Goal: Information Seeking & Learning: Check status

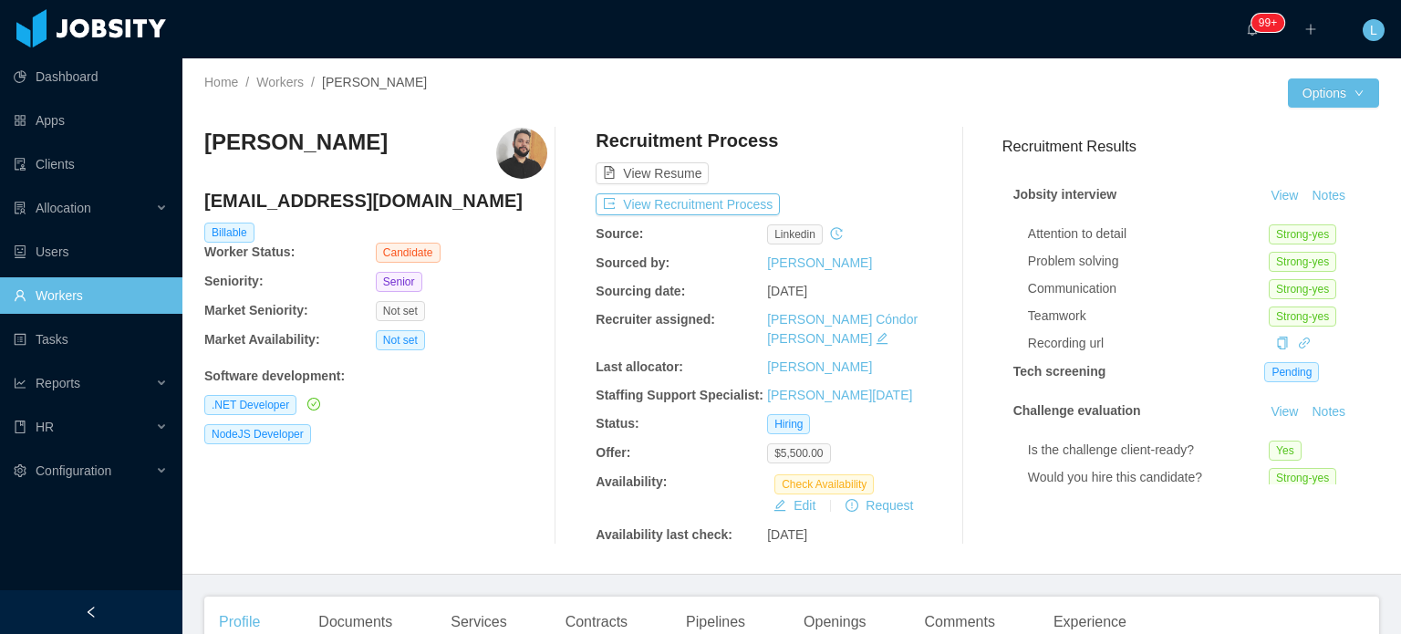
click at [323, 202] on h4 "juliolemesti@gmail.com" at bounding box center [375, 201] width 343 height 26
copy h4 "juliolemesti@gmail.com"
click at [695, 201] on button "View Recruitment Process" at bounding box center [688, 204] width 184 height 22
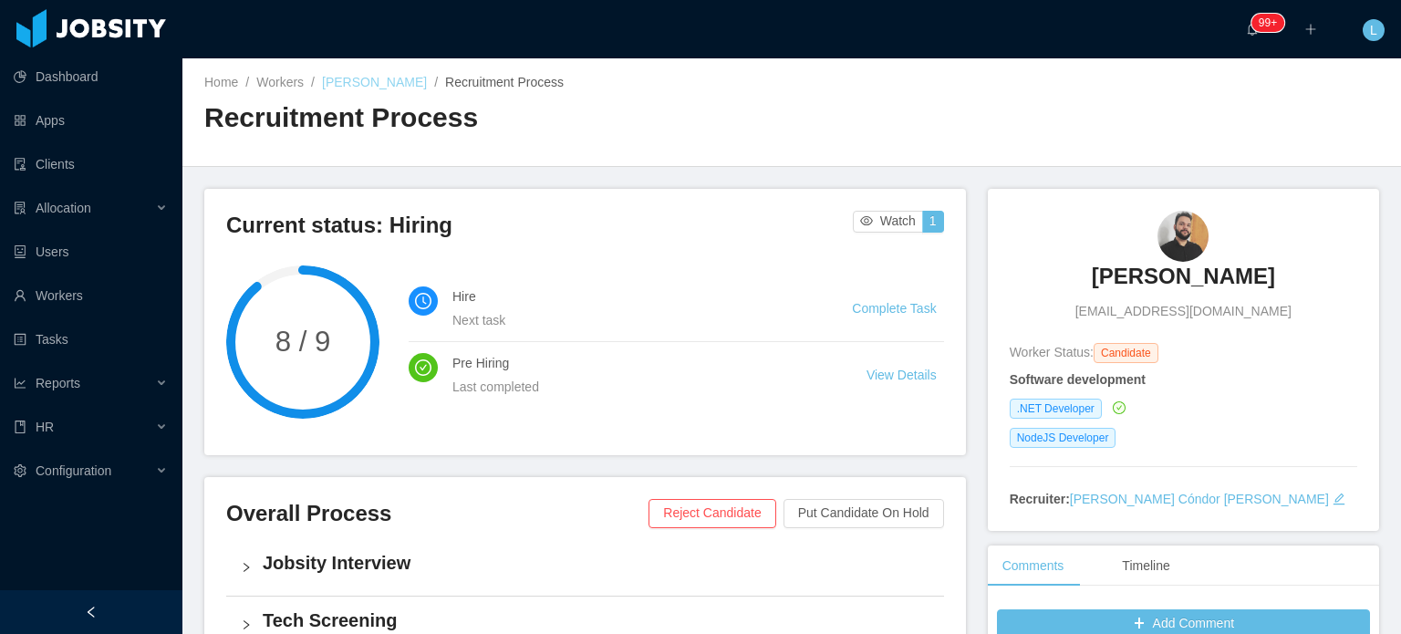
click at [347, 83] on link "[PERSON_NAME]" at bounding box center [374, 82] width 105 height 15
